Goal: Navigation & Orientation: Find specific page/section

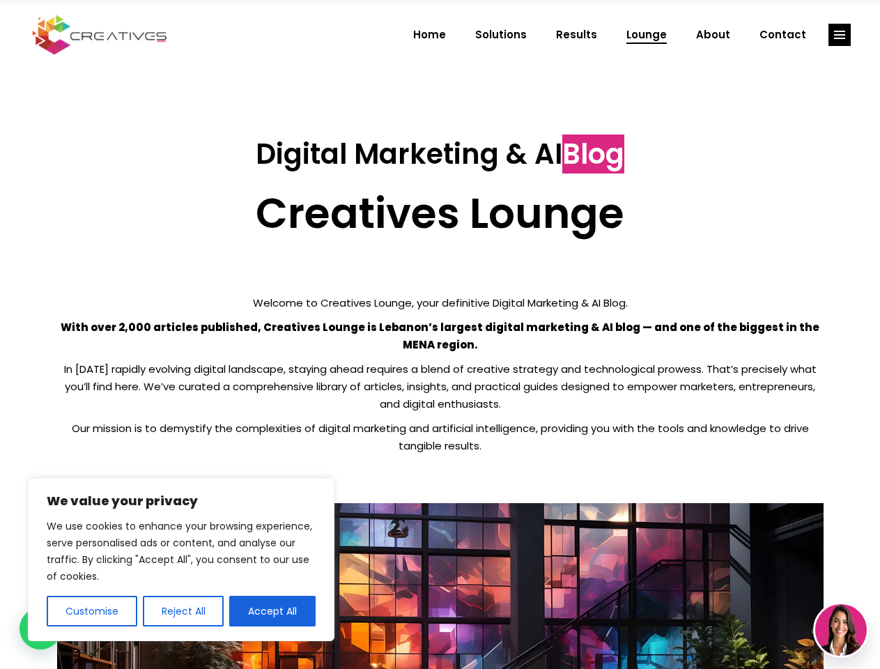
click at [440, 334] on p "With over 2,000 articles published, Creatives Lounge is Lebanon’s largest digit…" at bounding box center [440, 335] width 767 height 35
click at [91, 611] on button "Customise" at bounding box center [92, 611] width 91 height 31
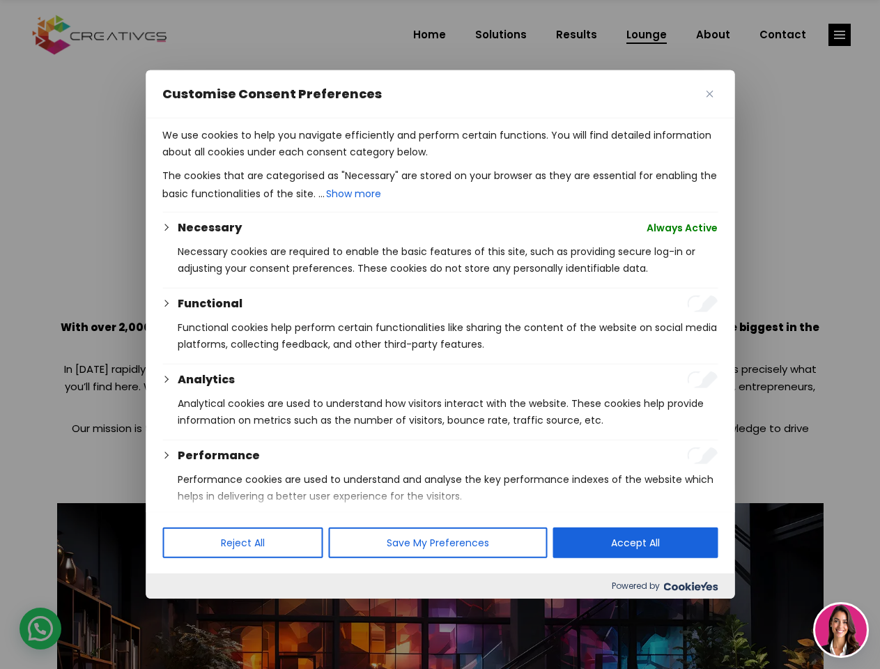
click at [183, 611] on div at bounding box center [440, 334] width 880 height 669
click at [272, 160] on p "We use cookies to help you navigate efficiently and perform certain functions. …" at bounding box center [439, 143] width 555 height 33
click at [840, 35] on div at bounding box center [440, 334] width 880 height 669
click at [841, 630] on img at bounding box center [841, 630] width 52 height 52
